Goal: Task Accomplishment & Management: Use online tool/utility

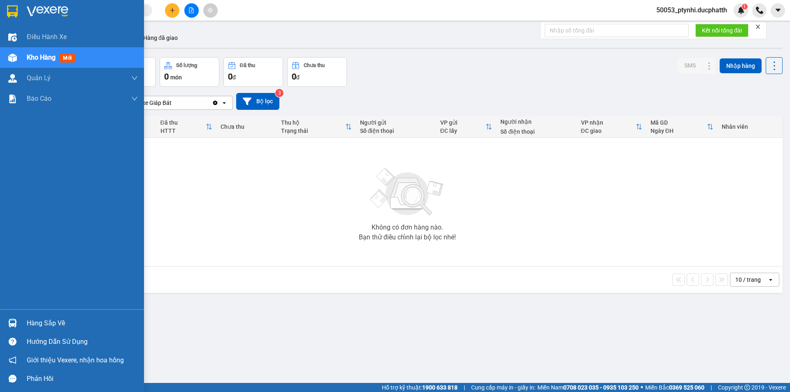
click at [22, 325] on div "Hàng sắp về" at bounding box center [72, 323] width 144 height 19
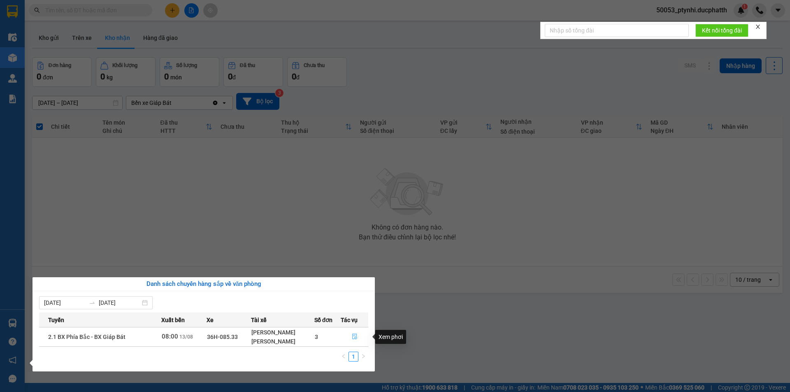
click at [360, 339] on button "button" at bounding box center [354, 336] width 27 height 13
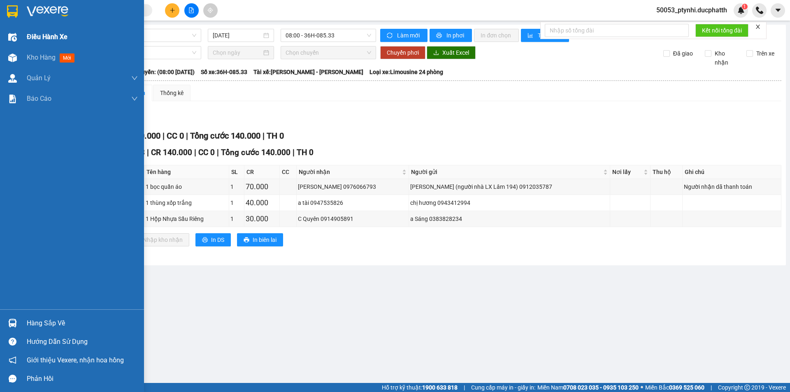
click at [22, 47] on div "Điều hành xe" at bounding box center [72, 37] width 144 height 21
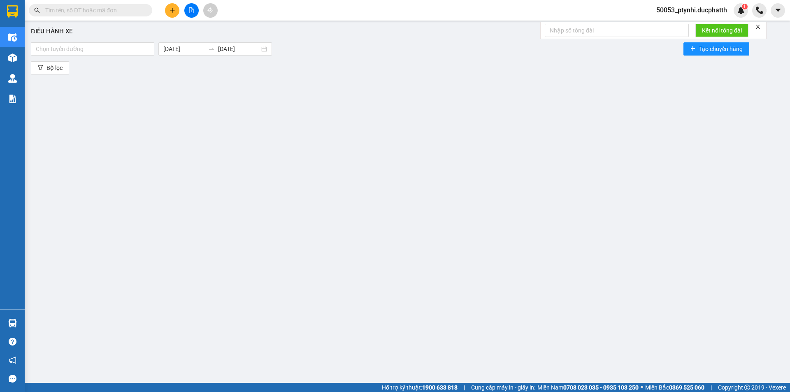
drag, startPoint x: 92, startPoint y: 53, endPoint x: 55, endPoint y: 57, distance: 37.3
click at [55, 57] on div "Chọn tuyến đường [DATE] [DATE] Tạo chuyến hàng" at bounding box center [407, 49] width 753 height 16
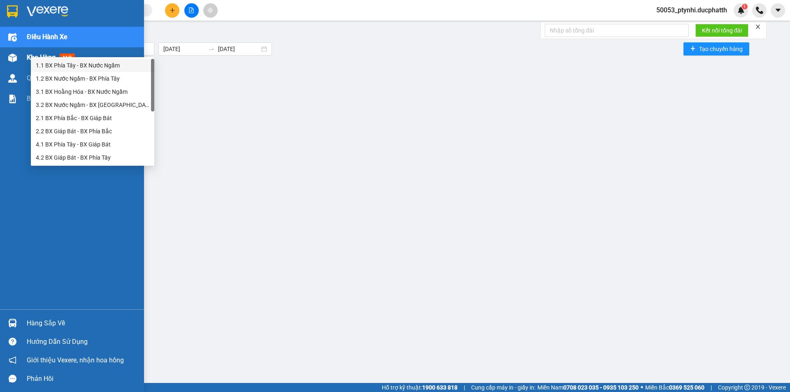
click at [0, 53] on div "Kho hàng mới" at bounding box center [72, 57] width 144 height 21
